Goal: Information Seeking & Learning: Learn about a topic

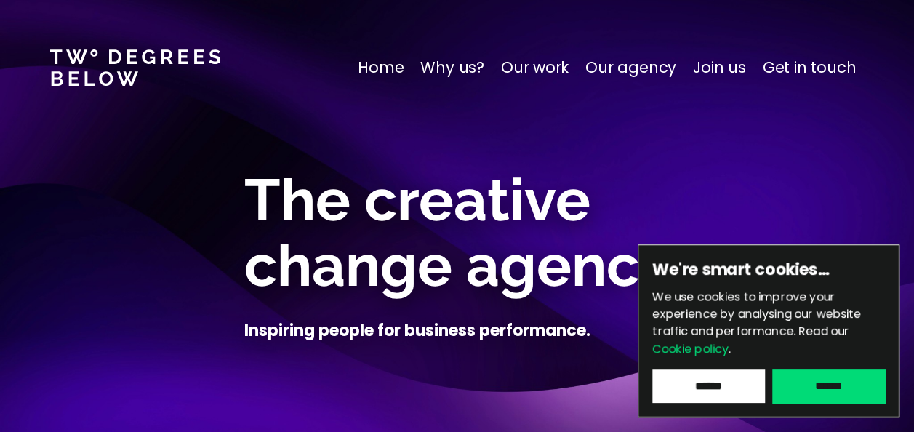
click at [840, 388] on input "******" at bounding box center [828, 385] width 113 height 33
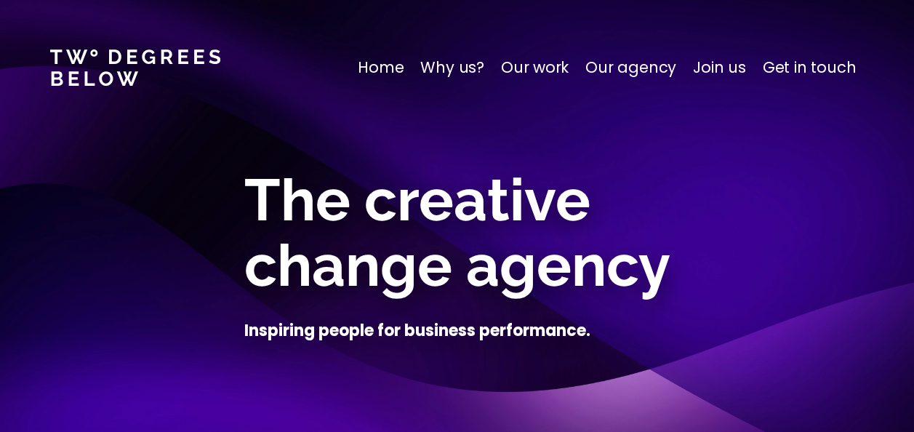
click at [636, 65] on p "Our agency" at bounding box center [630, 67] width 91 height 23
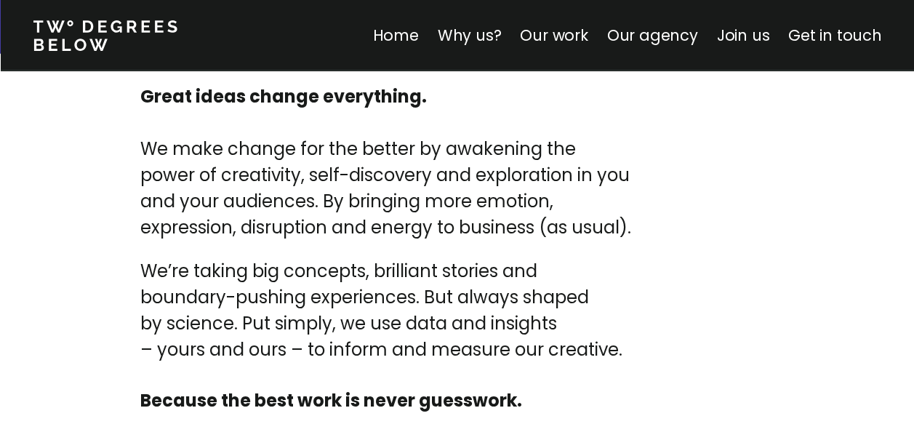
scroll to position [4920, 0]
click at [576, 39] on link "Our work" at bounding box center [554, 35] width 68 height 21
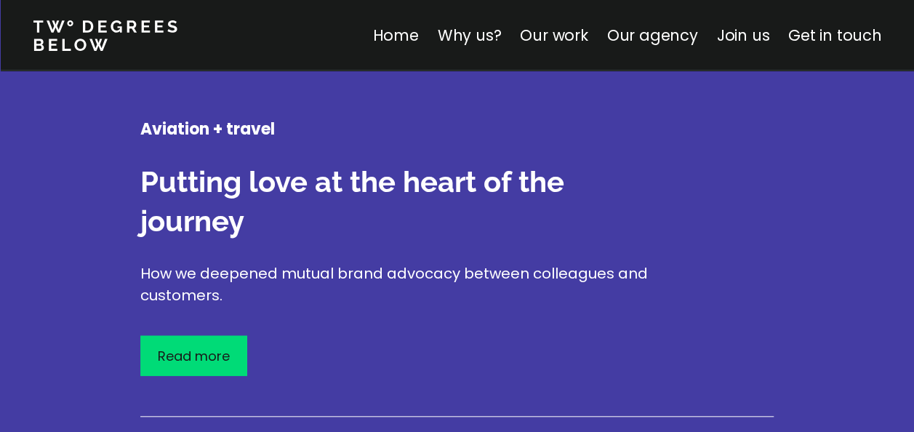
scroll to position [3242, 0]
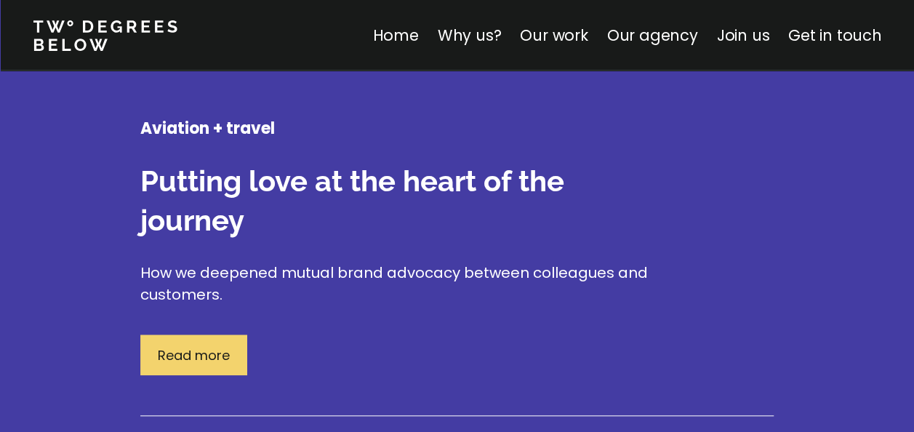
click at [188, 345] on p "Read more" at bounding box center [194, 355] width 72 height 20
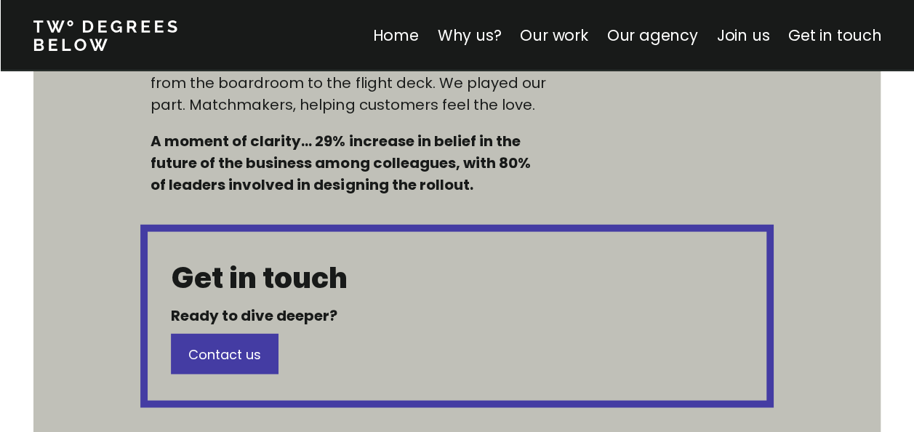
scroll to position [1368, 0]
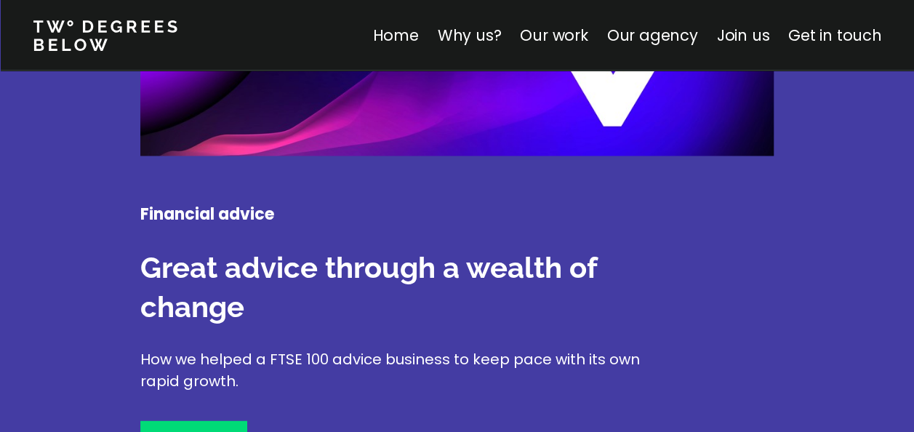
scroll to position [4032, 0]
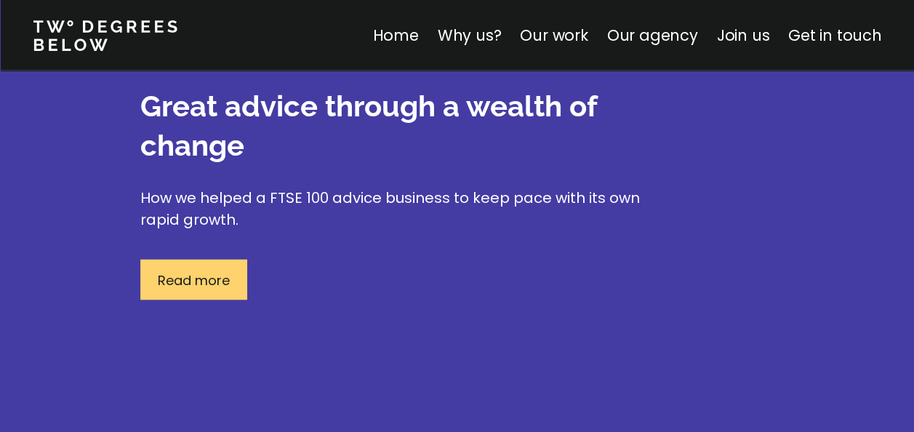
click at [217, 270] on p "Read more" at bounding box center [194, 280] width 72 height 20
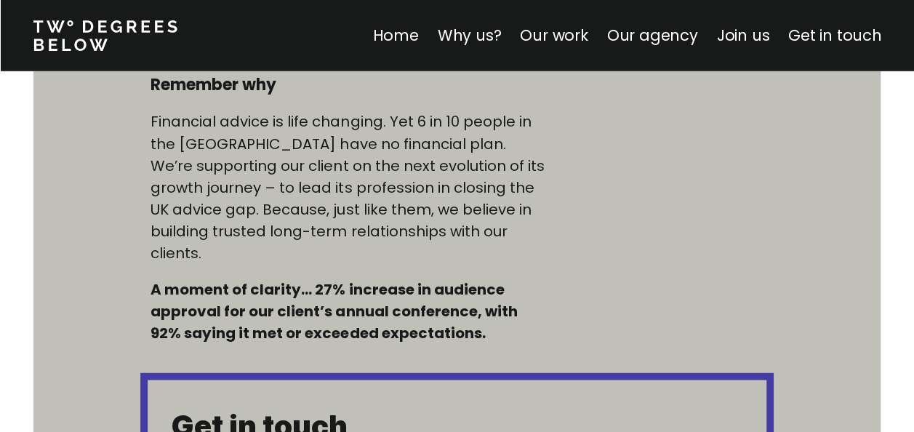
scroll to position [1292, 0]
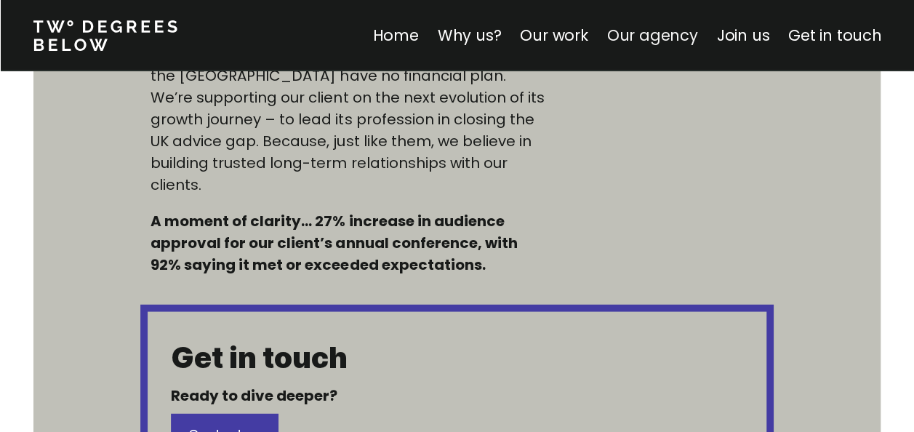
click at [655, 43] on link "Our agency" at bounding box center [652, 35] width 91 height 21
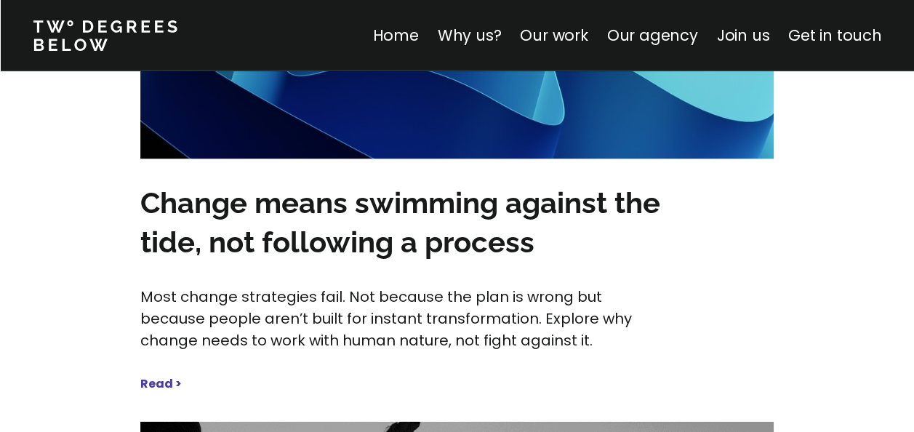
scroll to position [6980, 0]
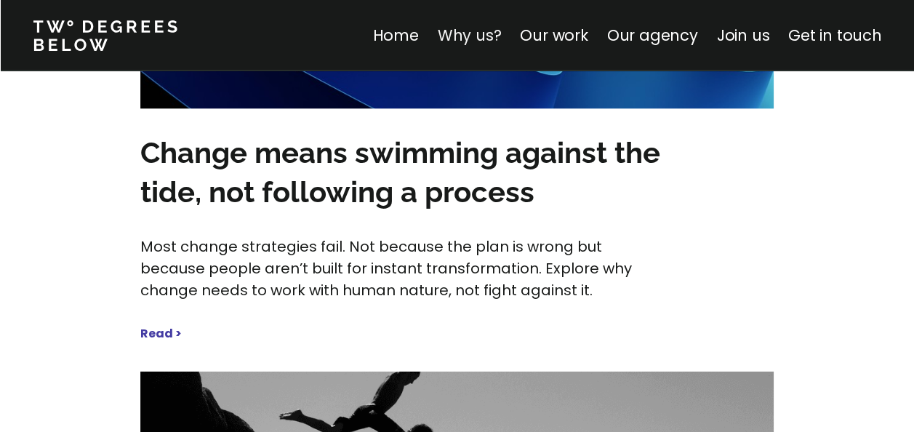
click at [454, 39] on link "Why us?" at bounding box center [469, 35] width 64 height 21
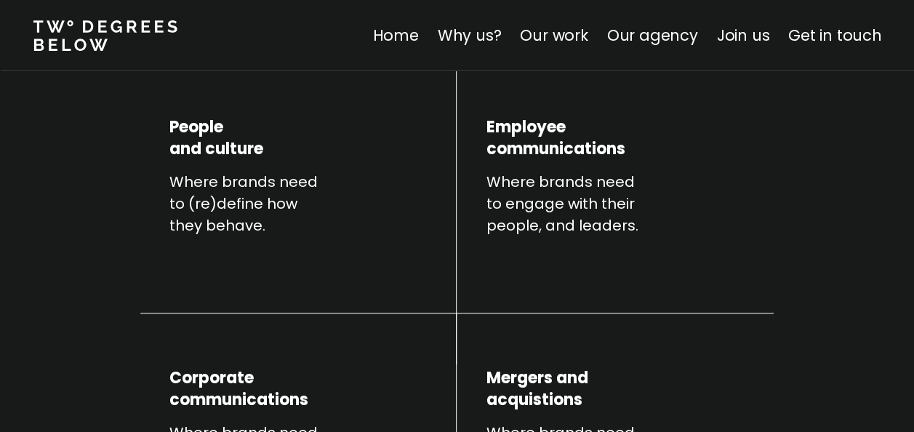
scroll to position [641, 0]
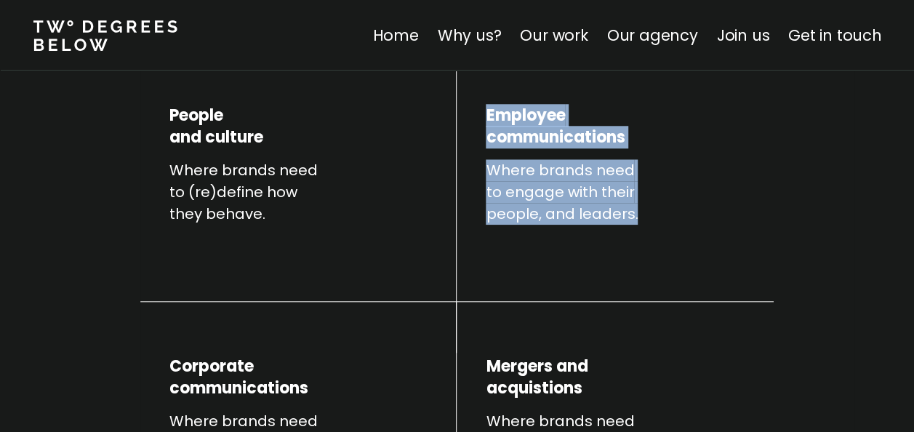
drag, startPoint x: 486, startPoint y: 114, endPoint x: 643, endPoint y: 229, distance: 194.6
click at [643, 229] on div "Employee communications Where brands need to engage with their people, and lead…" at bounding box center [574, 190] width 177 height 266
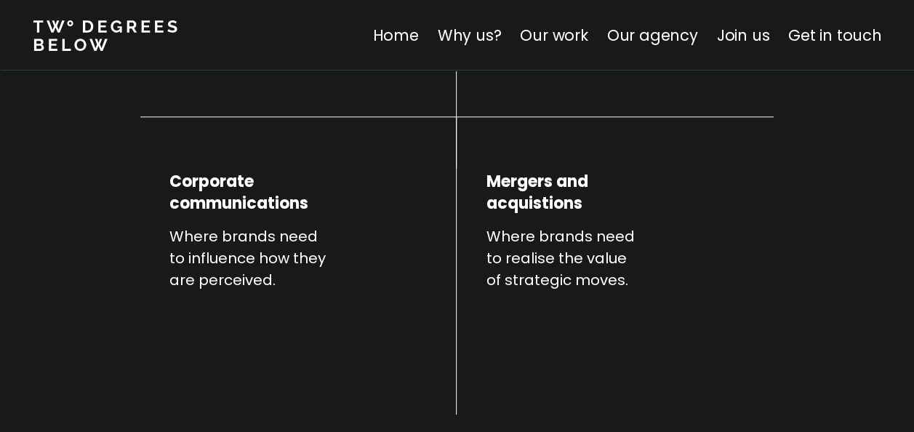
scroll to position [825, 0]
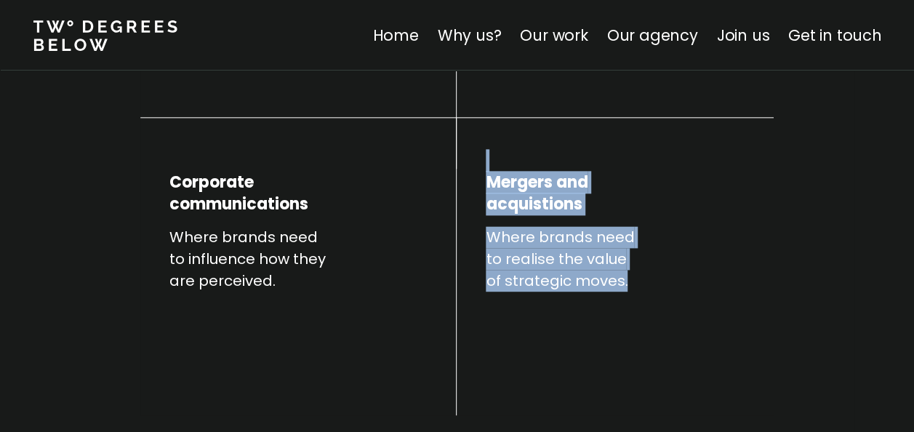
drag, startPoint x: 636, startPoint y: 283, endPoint x: 471, endPoint y: 153, distance: 210.2
click at [471, 153] on div "Mergers and acquistions Where brands need to realise the value of strategic mov…" at bounding box center [615, 279] width 317 height 324
drag, startPoint x: 471, startPoint y: 153, endPoint x: 569, endPoint y: 230, distance: 124.3
click at [569, 230] on p "Where brands need to realise the value of strategic moves." at bounding box center [574, 258] width 177 height 65
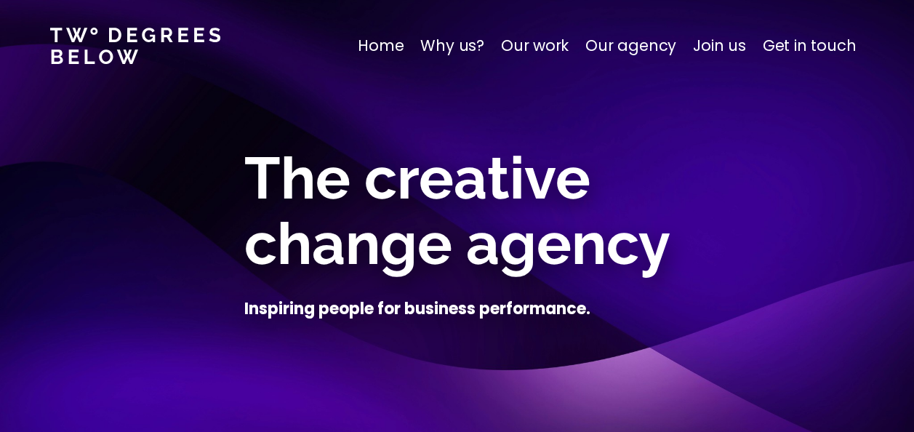
scroll to position [23, 0]
